Goal: Find specific page/section: Find specific page/section

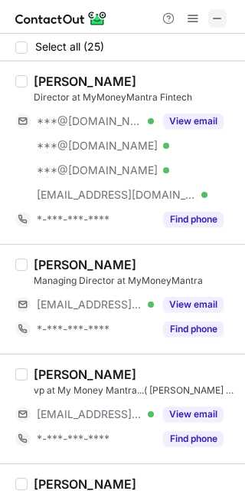
click at [218, 20] on span at bounding box center [218, 18] width 12 height 12
